Goal: Task Accomplishment & Management: Manage account settings

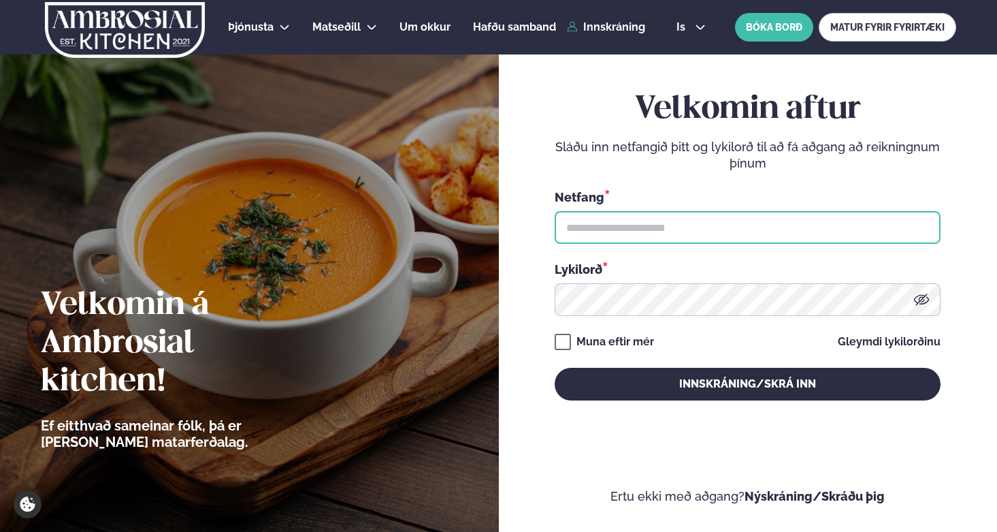
click at [667, 238] on input "text" at bounding box center [748, 227] width 386 height 33
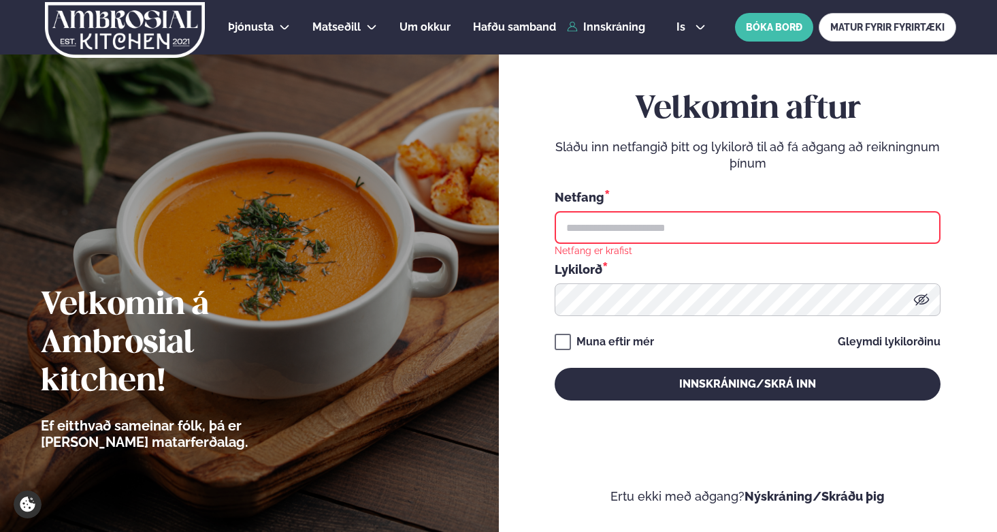
type input "**********"
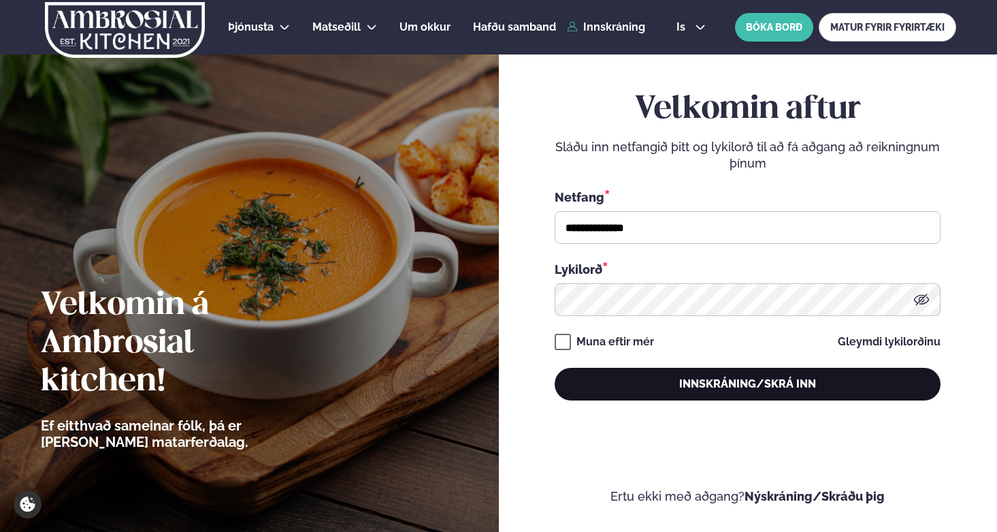
click at [741, 394] on button "Innskráning/Skrá inn" at bounding box center [748, 384] width 386 height 33
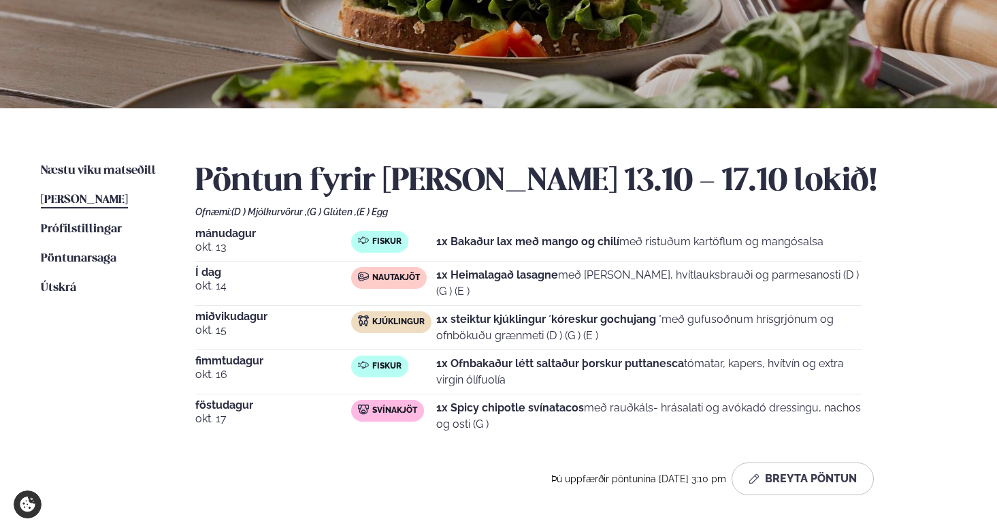
scroll to position [221, 0]
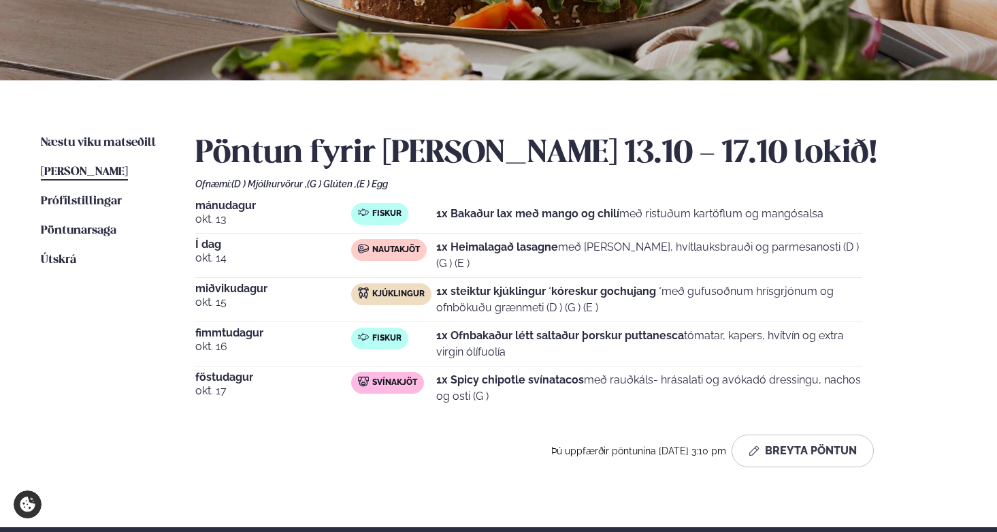
click at [313, 293] on span "miðvikudagur" at bounding box center [273, 288] width 156 height 11
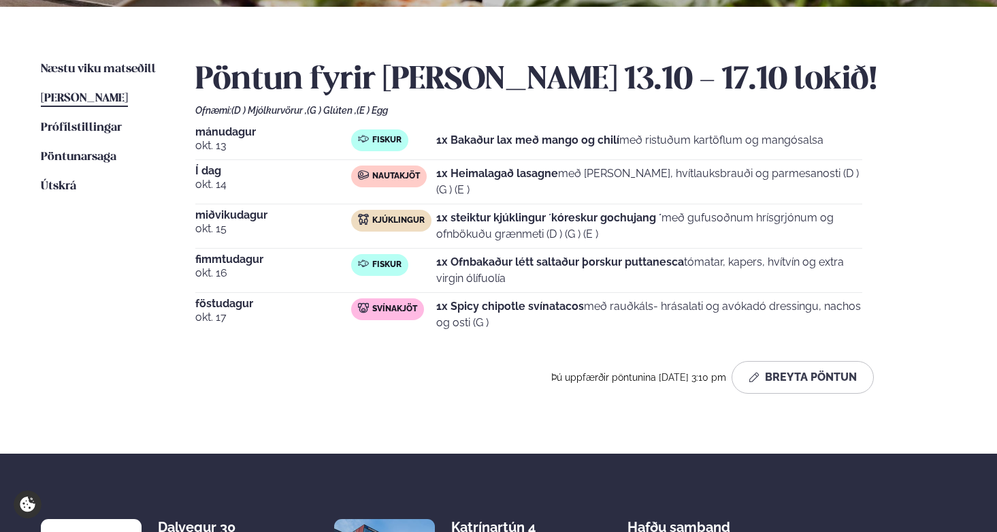
scroll to position [475, 0]
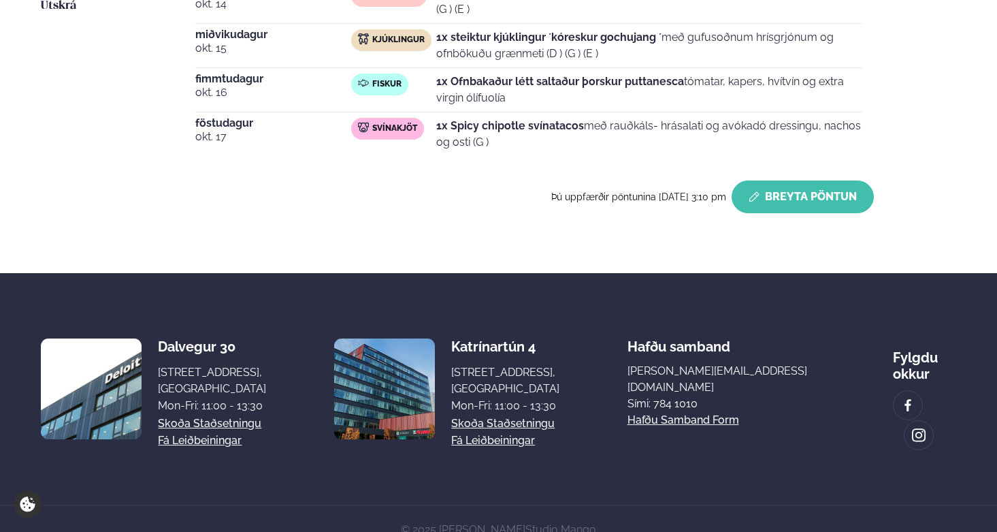
click at [839, 193] on button "Breyta Pöntun" at bounding box center [803, 196] width 142 height 33
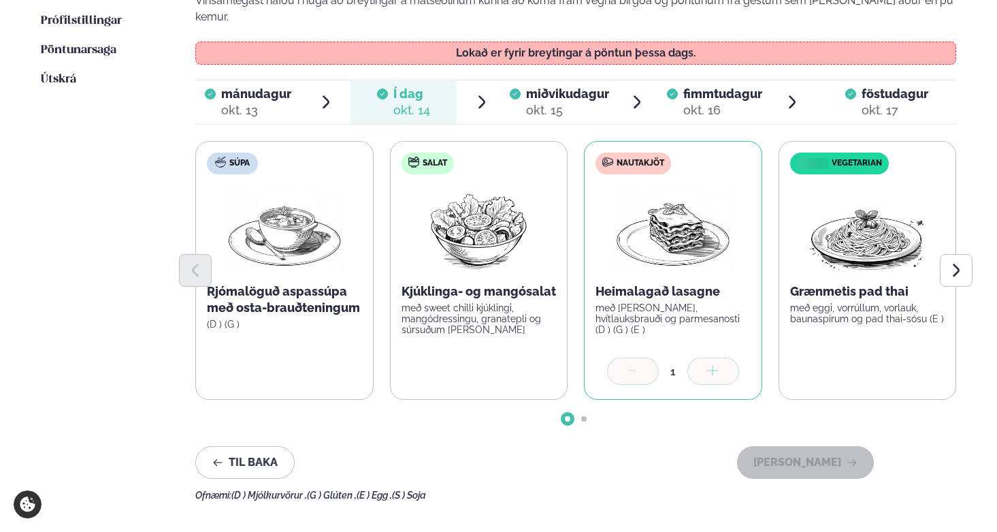
scroll to position [345, 0]
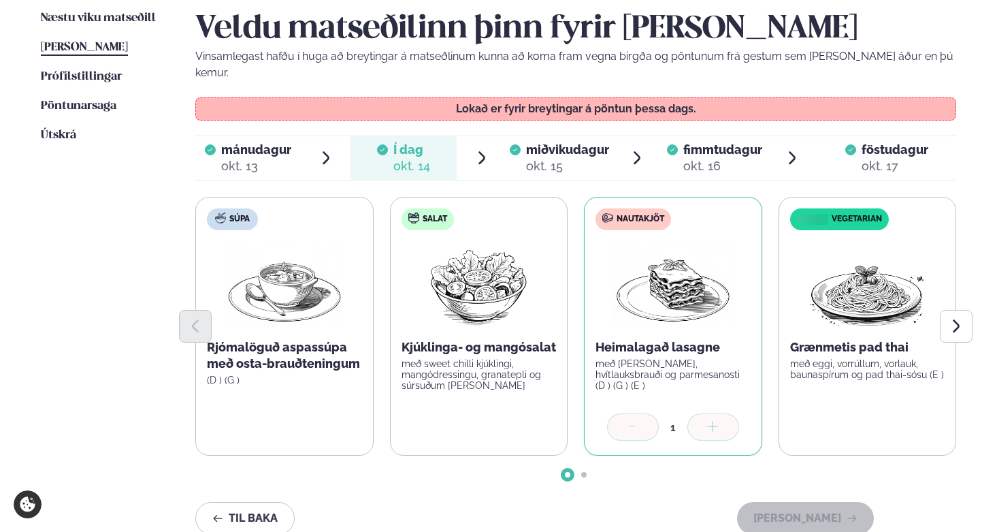
click at [539, 142] on span "miðvikudagur" at bounding box center [567, 149] width 83 height 14
